Goal: Transaction & Acquisition: Purchase product/service

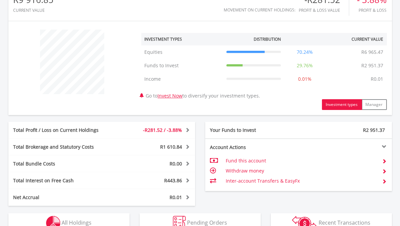
scroll to position [269, 0]
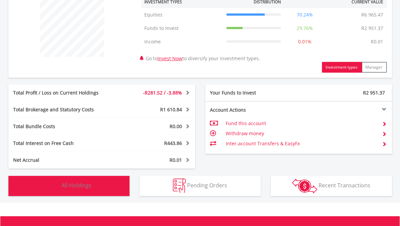
click at [54, 186] on img "button" at bounding box center [53, 186] width 14 height 14
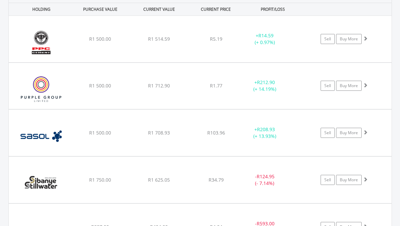
scroll to position [518, 0]
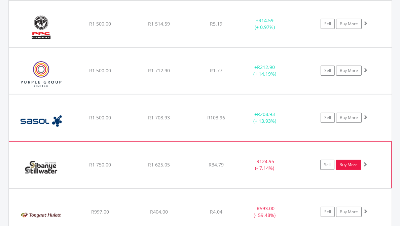
click at [357, 162] on link "Buy More" at bounding box center [349, 165] width 26 height 10
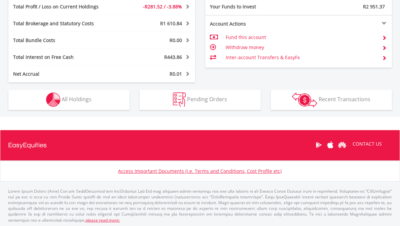
scroll to position [64, 127]
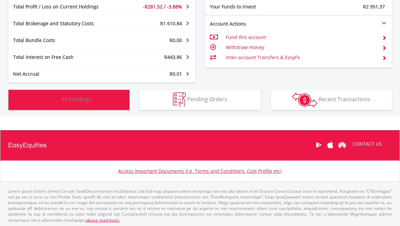
click at [95, 105] on button "Holdings All Holdings" at bounding box center [68, 100] width 121 height 20
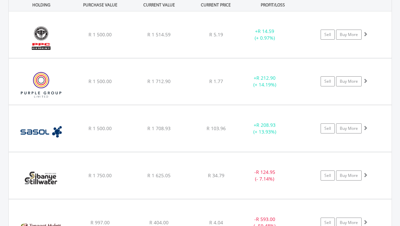
scroll to position [518, 0]
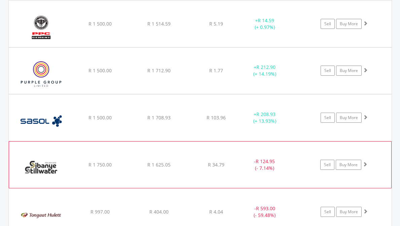
click at [147, 47] on div "﻿ Sibanye Stillwater Limited R 1 750.00 R 1 625.05 R 34.79 - R 124.95 (- 7.14%)…" at bounding box center [200, 24] width 383 height 46
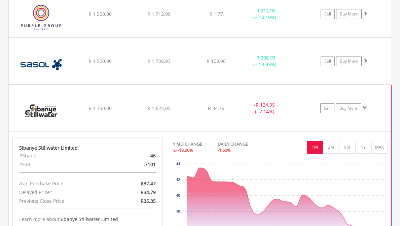
scroll to position [585, 0]
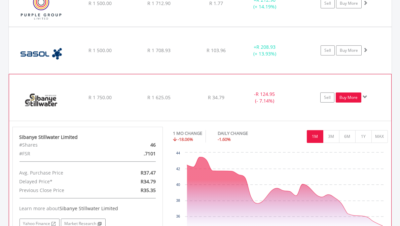
click at [348, 96] on link "Buy More" at bounding box center [349, 97] width 26 height 10
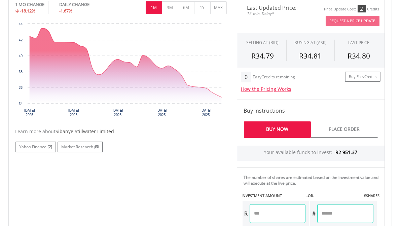
scroll to position [303, 0]
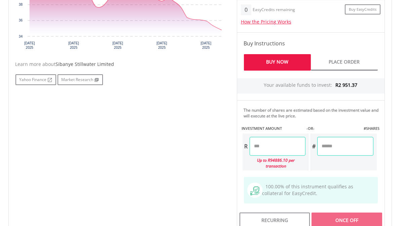
click at [269, 146] on input "number" at bounding box center [278, 146] width 56 height 19
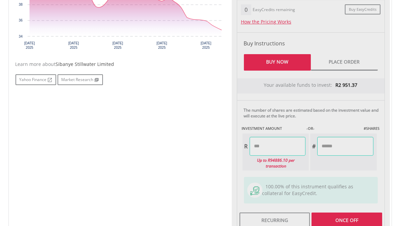
type input "******"
type input "*******"
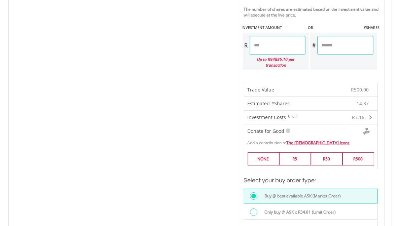
scroll to position [471, 0]
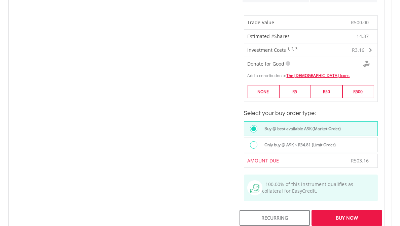
click at [348, 210] on div "Buy Now" at bounding box center [346, 217] width 70 height 15
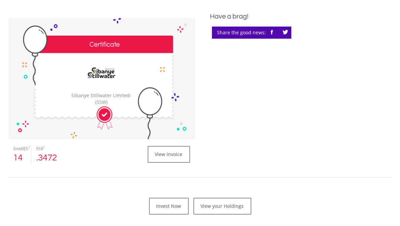
scroll to position [235, 0]
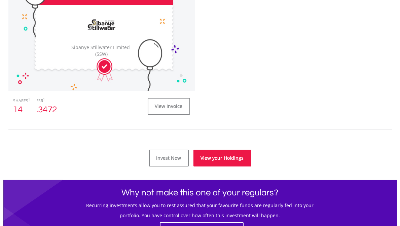
click at [223, 155] on link "View your Holdings" at bounding box center [222, 158] width 58 height 17
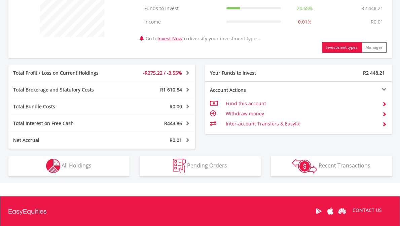
scroll to position [303, 0]
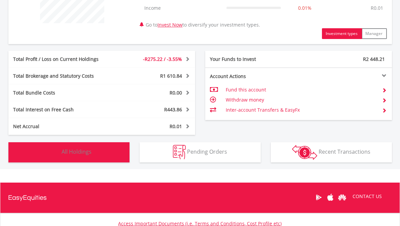
click at [62, 153] on span "All Holdings" at bounding box center [77, 151] width 30 height 7
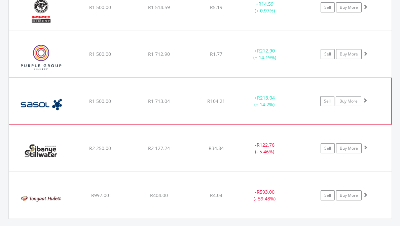
scroll to position [552, 0]
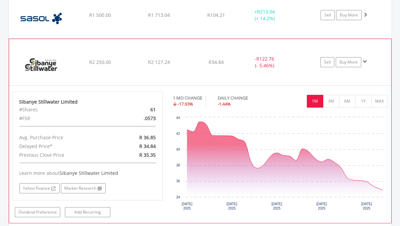
scroll to position [652, 0]
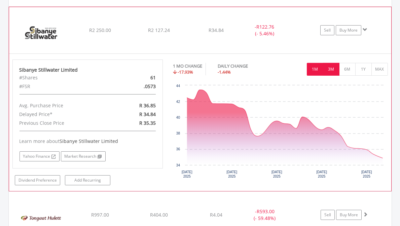
drag, startPoint x: 333, startPoint y: 71, endPoint x: 330, endPoint y: 70, distance: 3.4
click at [334, 71] on button "3M" at bounding box center [331, 69] width 16 height 13
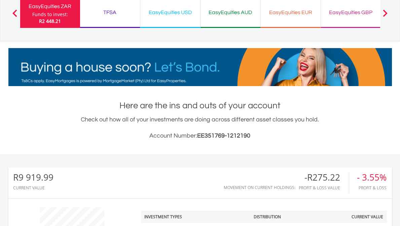
scroll to position [0, 0]
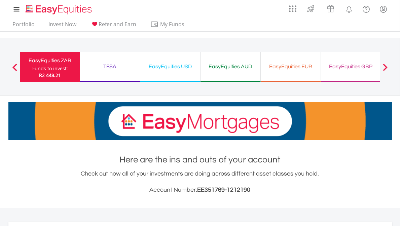
click at [165, 65] on div "EasyEquities USD" at bounding box center [170, 66] width 52 height 9
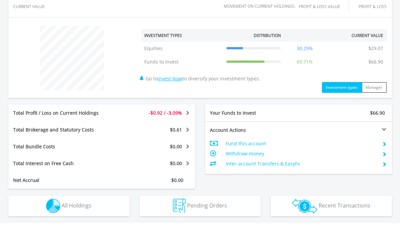
scroll to position [269, 0]
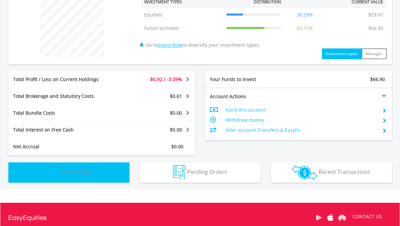
drag, startPoint x: 85, startPoint y: 174, endPoint x: 71, endPoint y: 174, distance: 14.1
click at [85, 174] on span "All Holdings" at bounding box center [77, 171] width 30 height 7
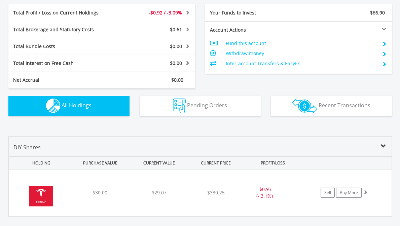
scroll to position [369, 0]
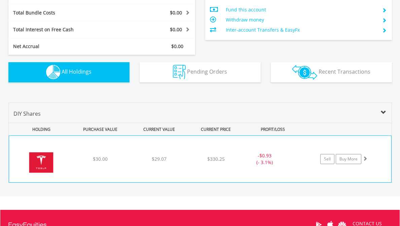
click at [142, 163] on div "﻿ Tesla Inc $30.00 $29.07 $330.25 - $0.93 (- 3.1%) Sell Buy More" at bounding box center [200, 159] width 382 height 46
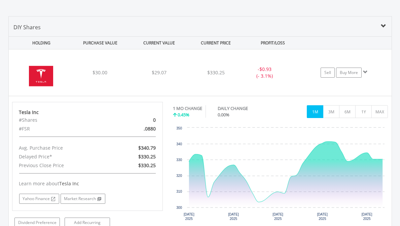
scroll to position [470, 0]
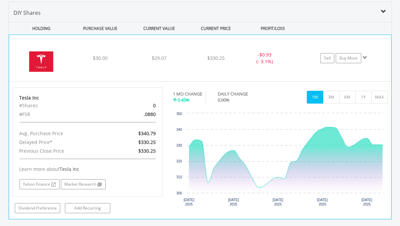
click at [198, 58] on div "$330.25" at bounding box center [215, 58] width 53 height 7
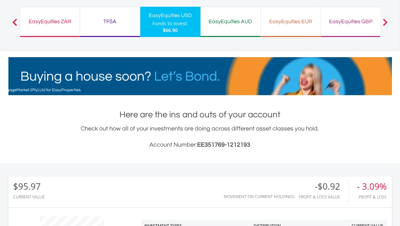
scroll to position [0, 0]
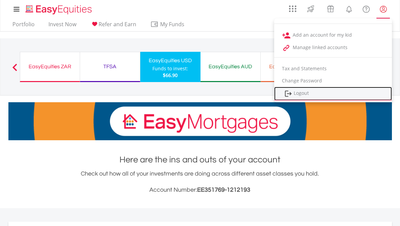
click at [306, 92] on link "Logout" at bounding box center [333, 94] width 118 height 14
